Goal: Information Seeking & Learning: Learn about a topic

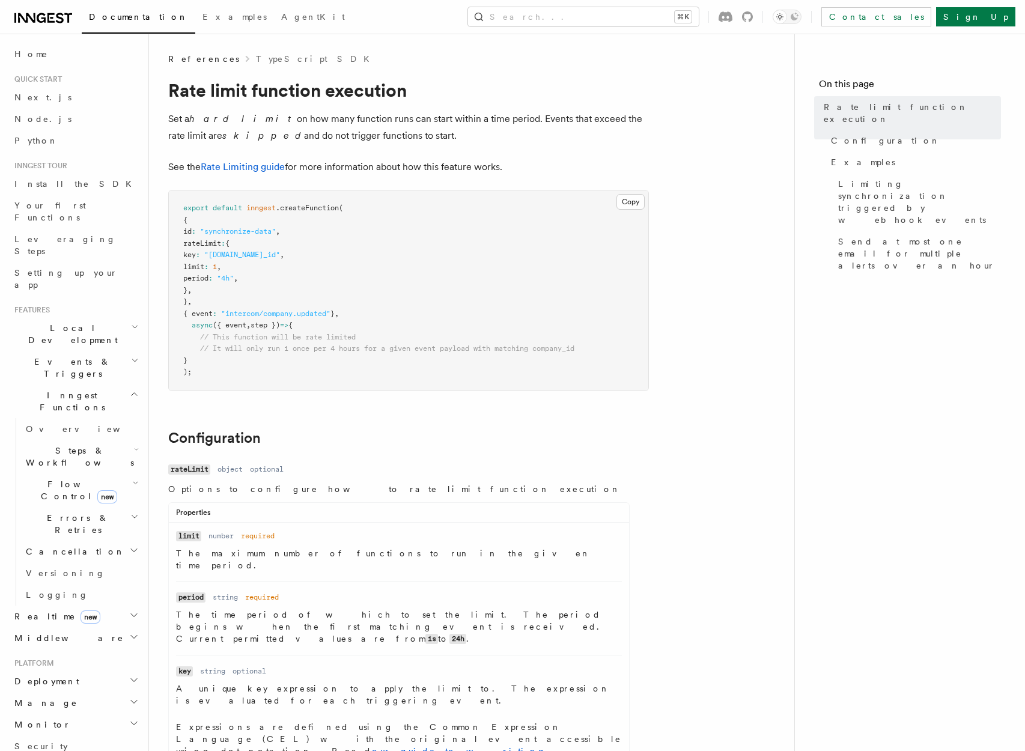
click at [115, 541] on h2 "Cancellation" at bounding box center [81, 552] width 120 height 22
click at [121, 507] on h2 "Errors & Retries" at bounding box center [81, 524] width 120 height 34
drag, startPoint x: 313, startPoint y: 112, endPoint x: 374, endPoint y: 136, distance: 65.3
click at [374, 136] on p "Set a hard limit on how many function runs can start within a time period. Even…" at bounding box center [408, 128] width 481 height 34
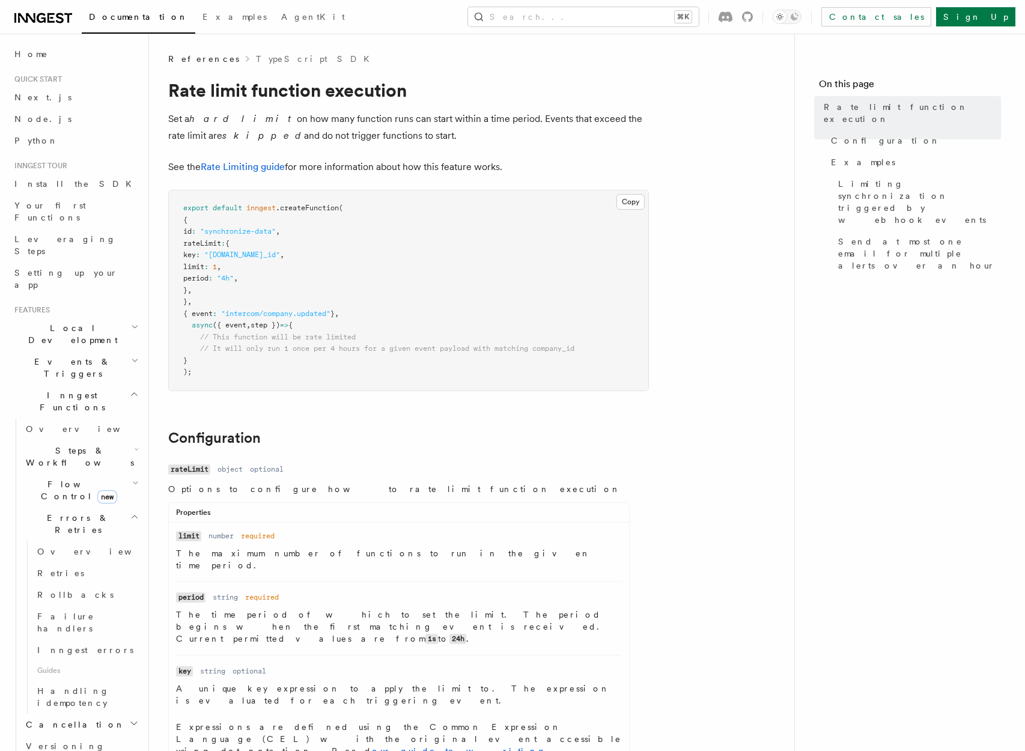
click at [374, 136] on p "Set a hard limit on how many function runs can start within a time period. Even…" at bounding box center [408, 128] width 481 height 34
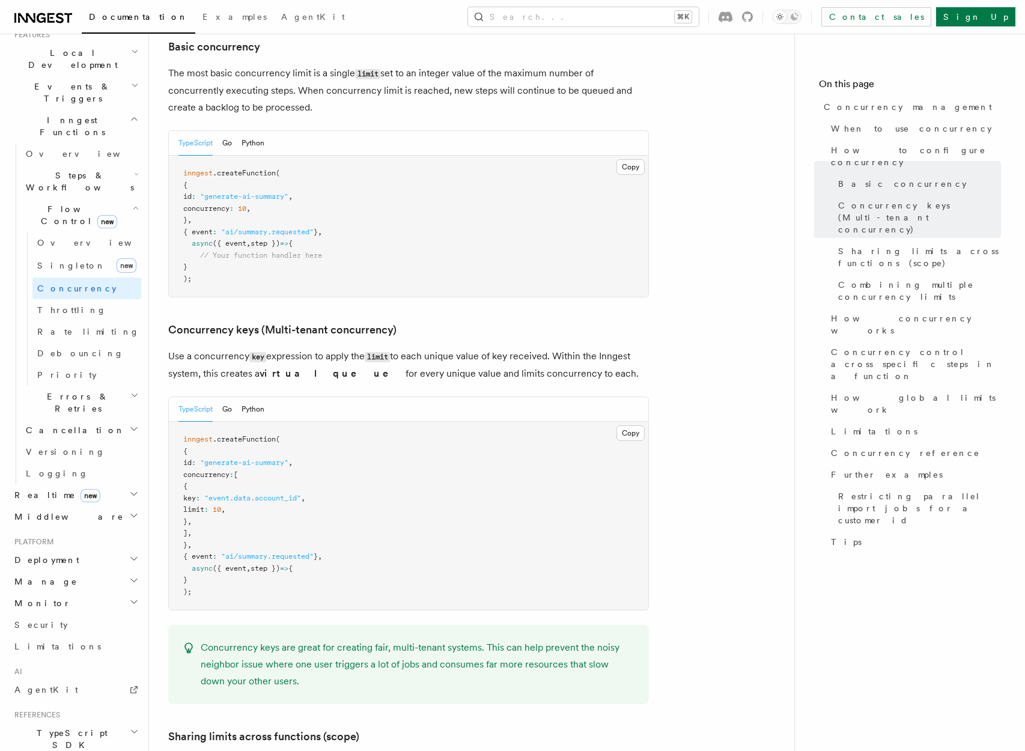
scroll to position [292, 0]
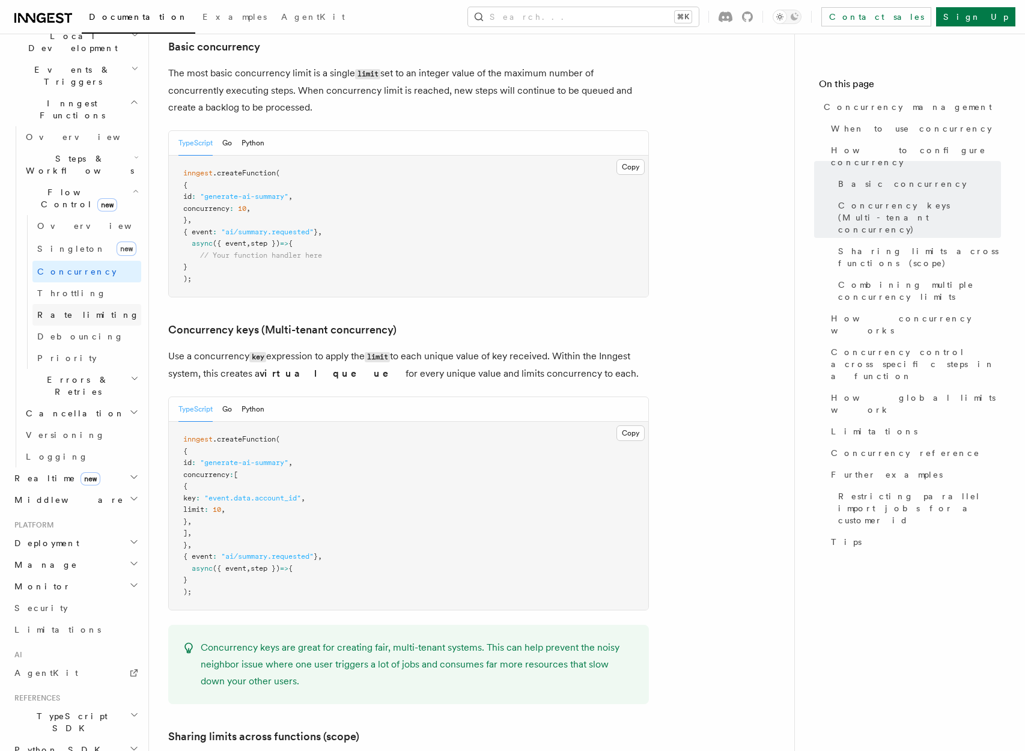
click at [76, 310] on span "Rate limiting" at bounding box center [88, 315] width 102 height 10
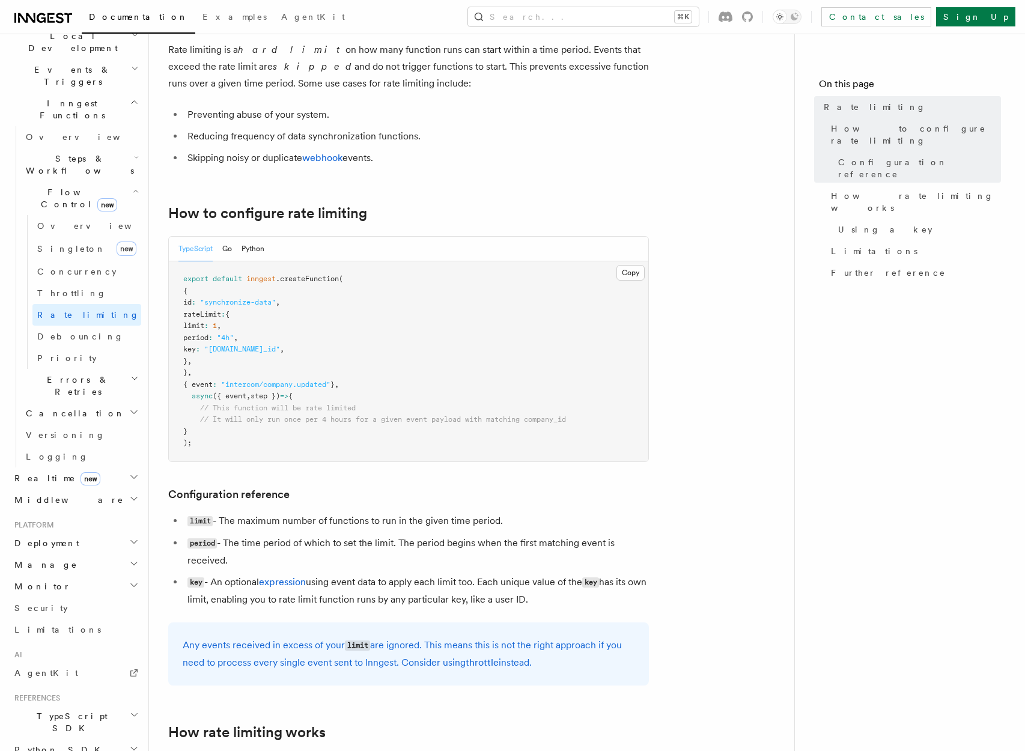
scroll to position [54, 0]
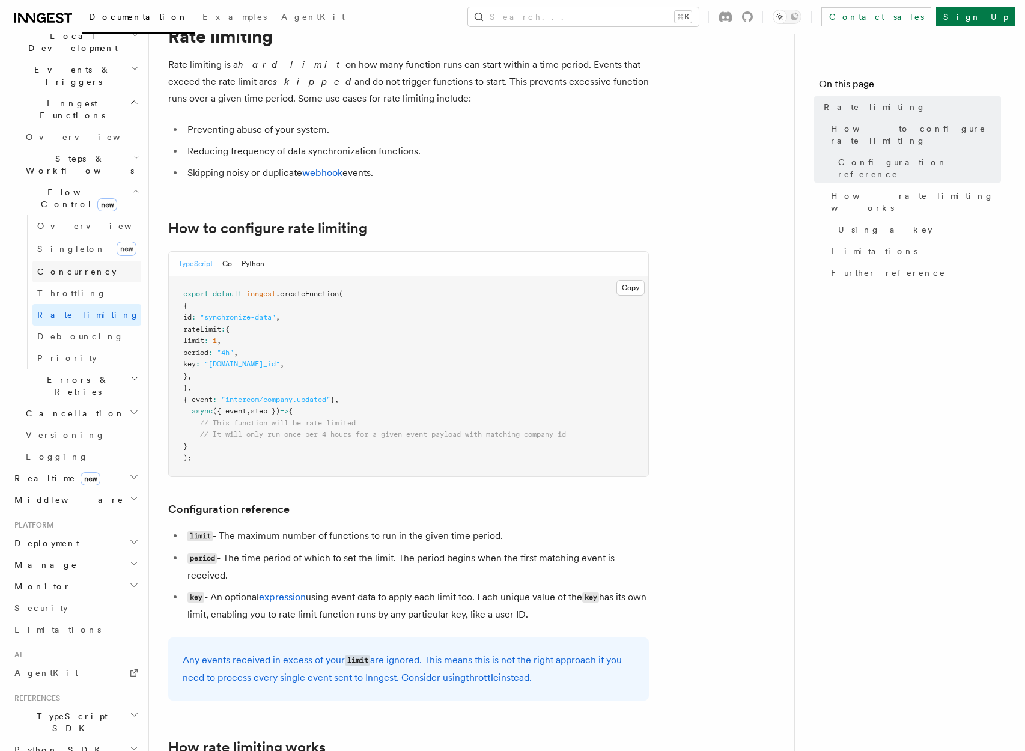
click at [92, 261] on link "Concurrency" at bounding box center [86, 272] width 109 height 22
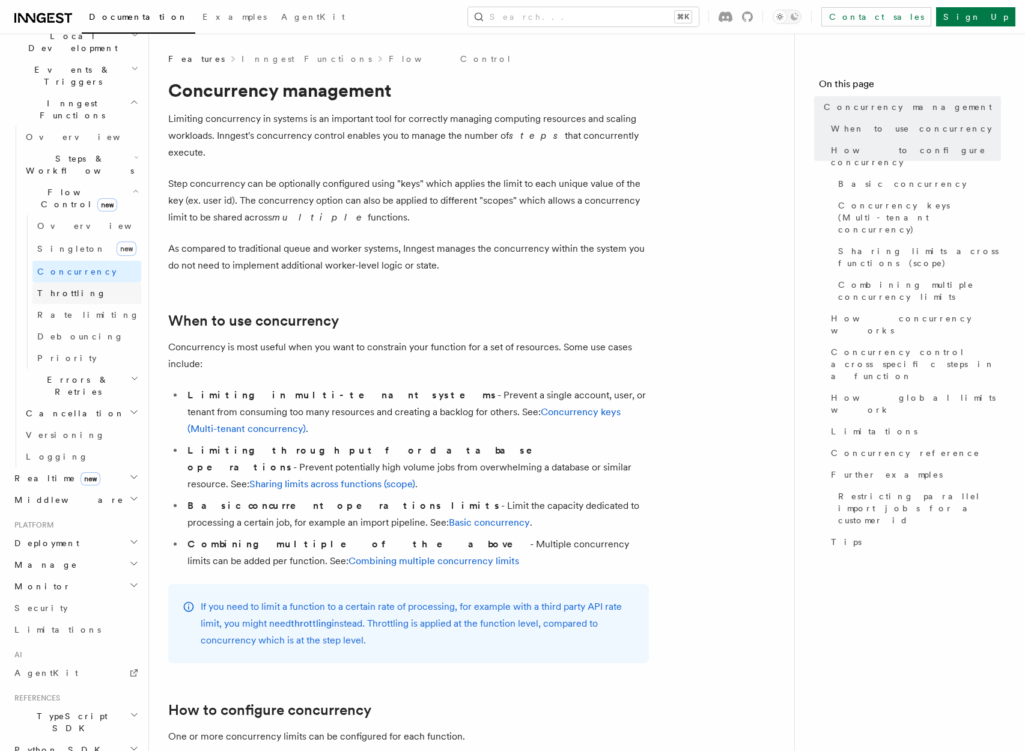
scroll to position [291, 0]
click at [68, 311] on span "Rate limiting" at bounding box center [88, 316] width 102 height 10
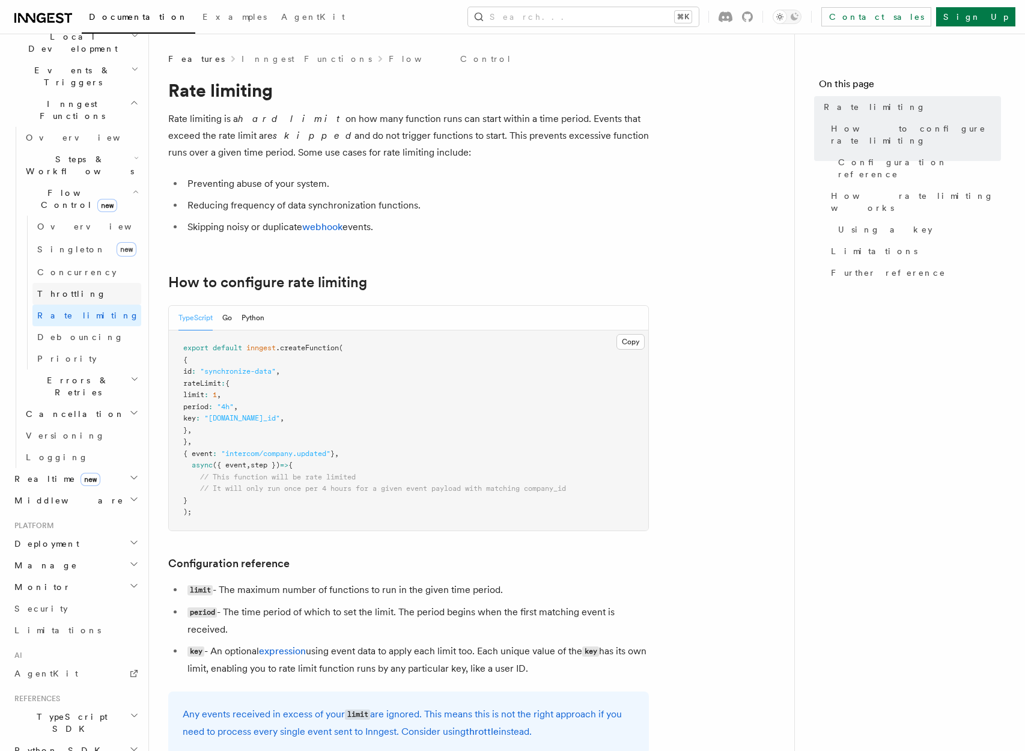
click at [73, 289] on span "Throttling" at bounding box center [71, 294] width 69 height 10
